Goal: Navigation & Orientation: Find specific page/section

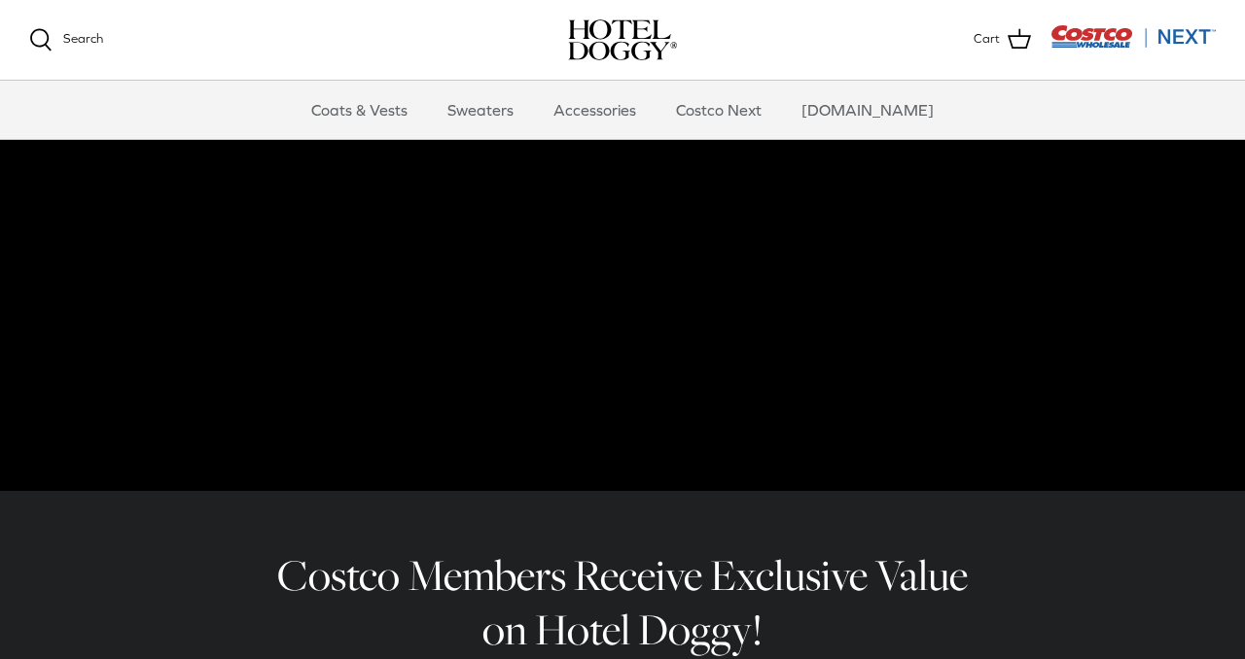
scroll to position [231, 0]
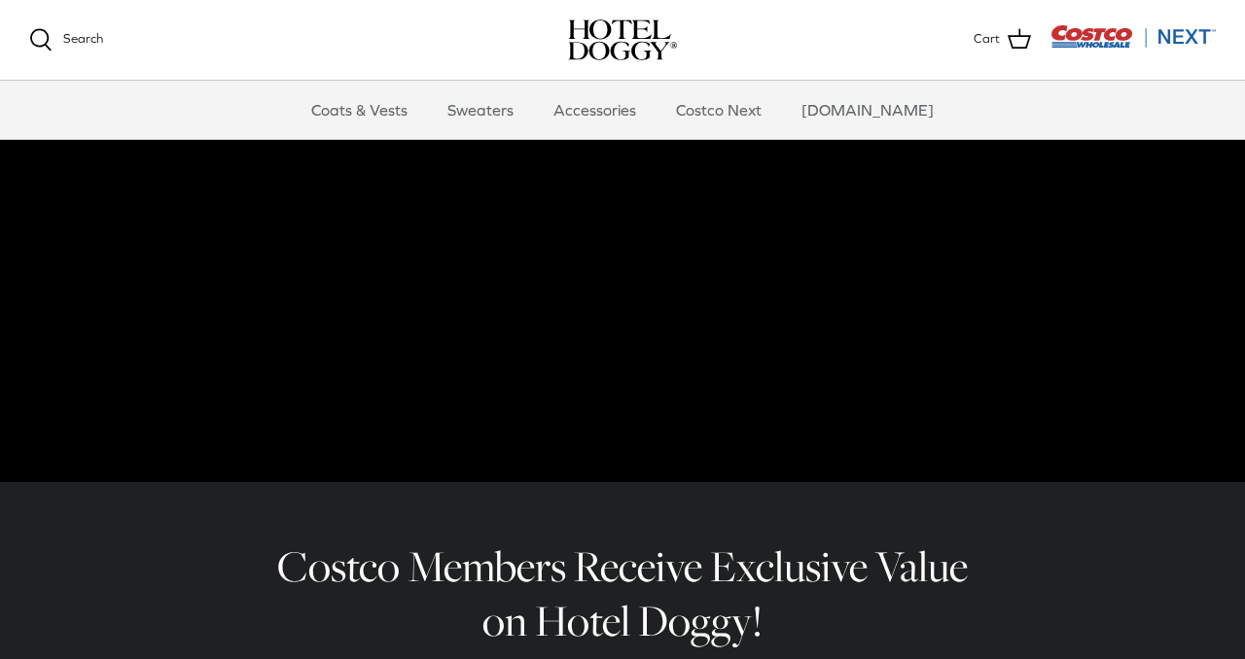
click at [861, 381] on video at bounding box center [622, 142] width 1245 height 681
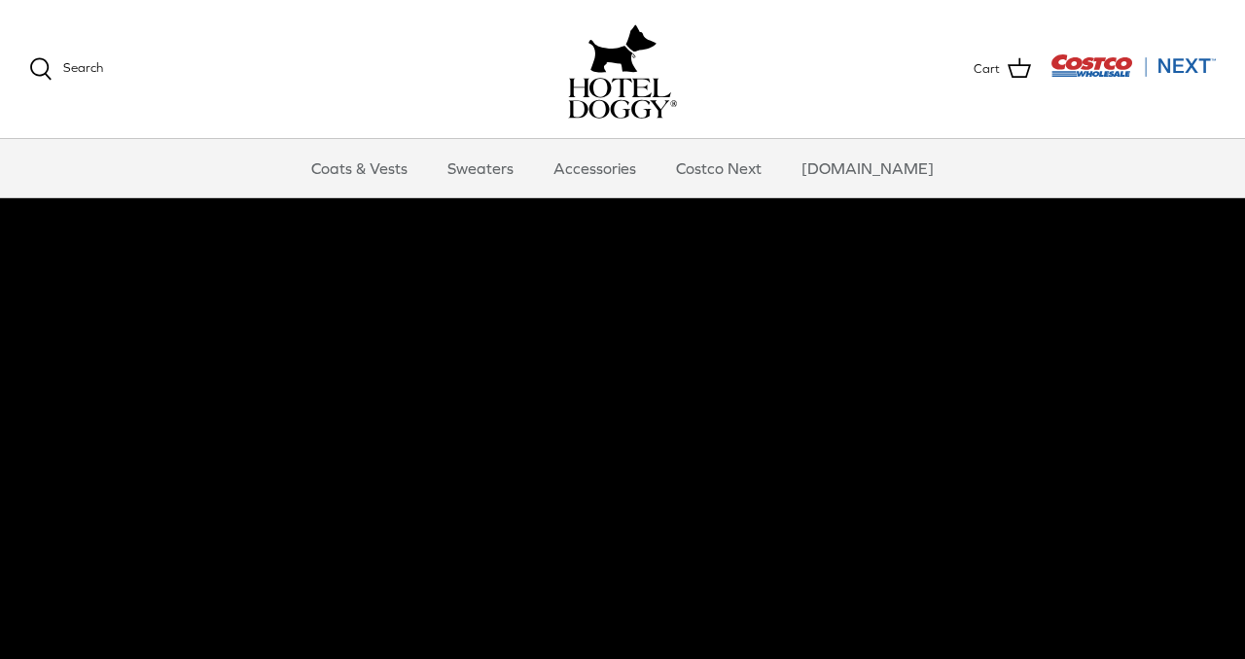
scroll to position [58, 0]
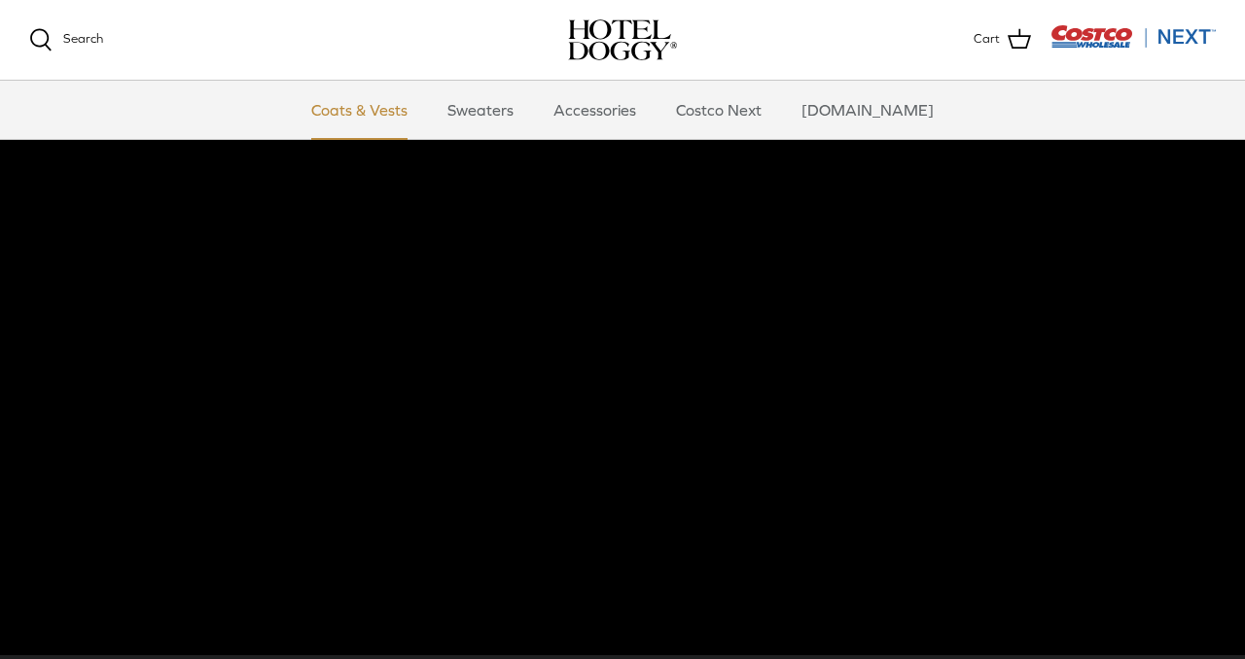
click at [366, 108] on link "Coats & Vests" at bounding box center [359, 110] width 131 height 58
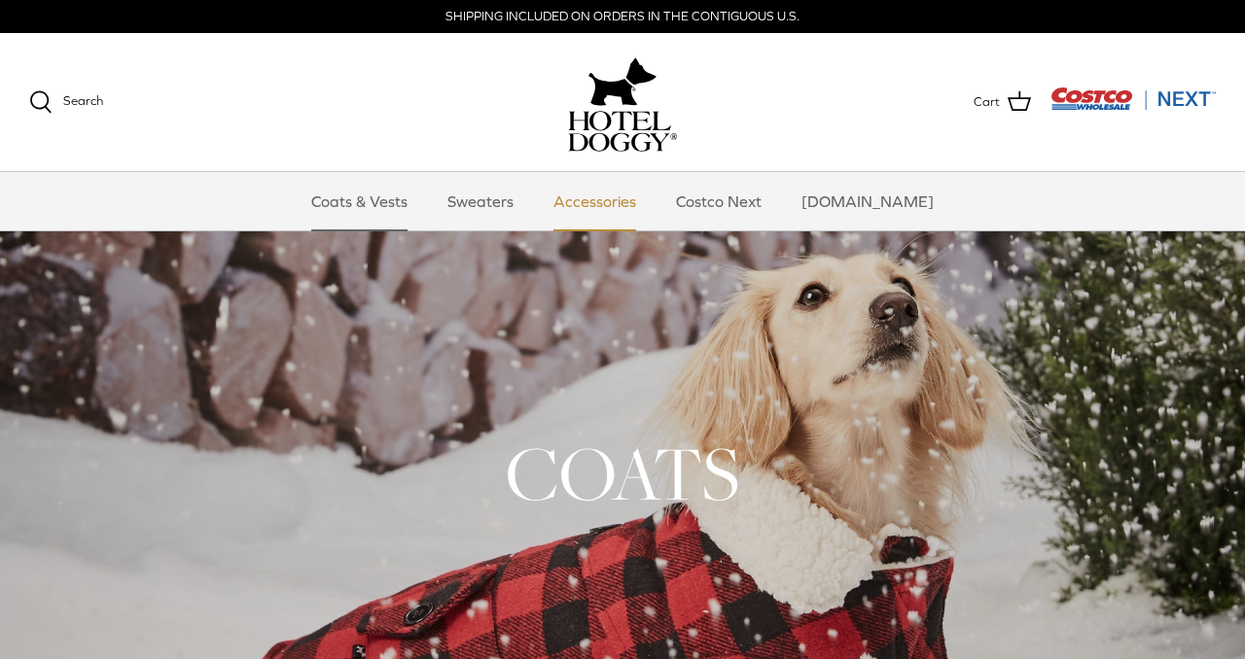
click at [592, 203] on link "Accessories" at bounding box center [595, 201] width 118 height 58
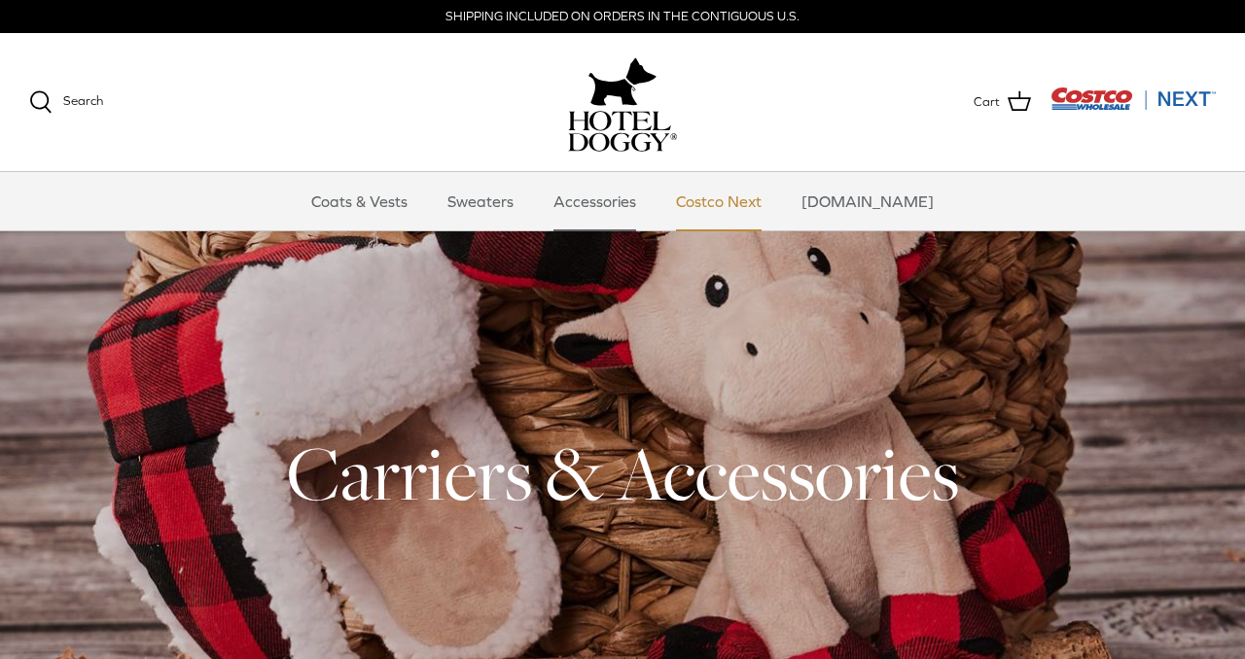
click at [731, 197] on link "Costco Next" at bounding box center [718, 201] width 121 height 58
